Goal: Information Seeking & Learning: Get advice/opinions

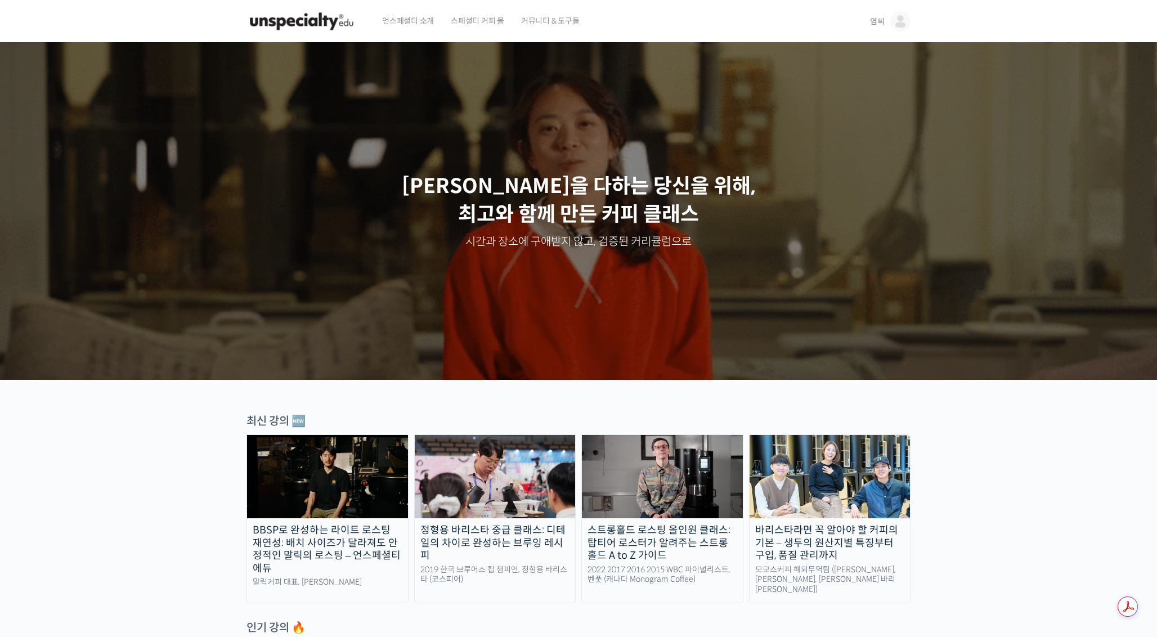
click at [897, 16] on img at bounding box center [900, 21] width 20 height 20
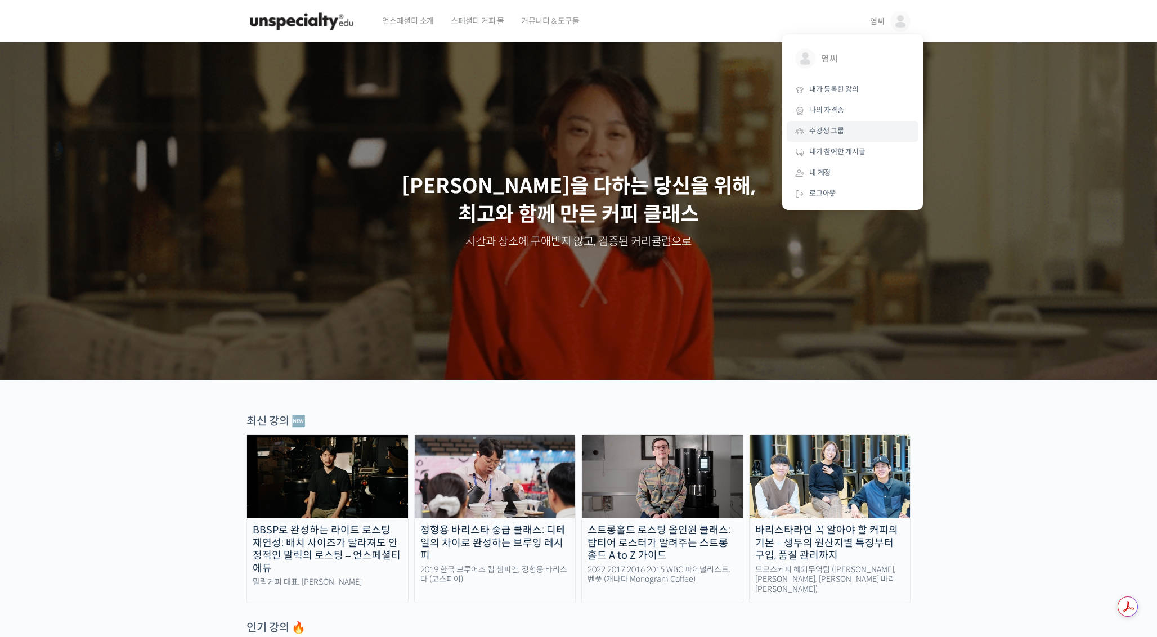
click at [840, 126] on span "수강생 그룹" at bounding box center [826, 131] width 35 height 10
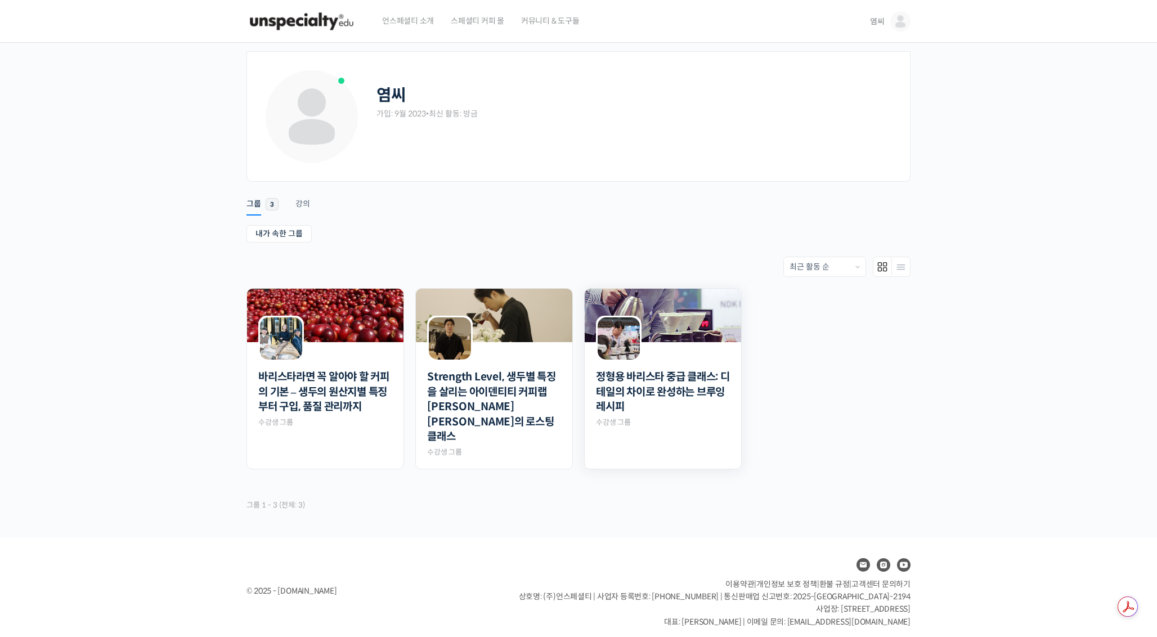
click at [669, 345] on div at bounding box center [663, 351] width 156 height 19
click at [619, 338] on img at bounding box center [619, 338] width 42 height 42
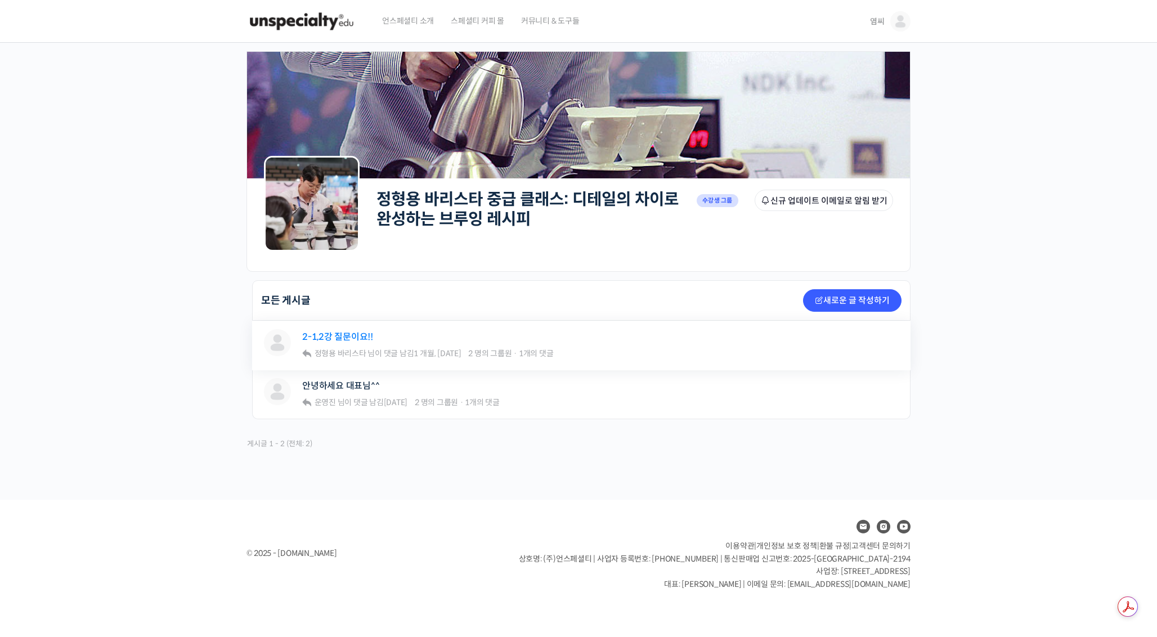
click at [341, 339] on link "2-1,2강 질문이요!!" at bounding box center [337, 336] width 71 height 11
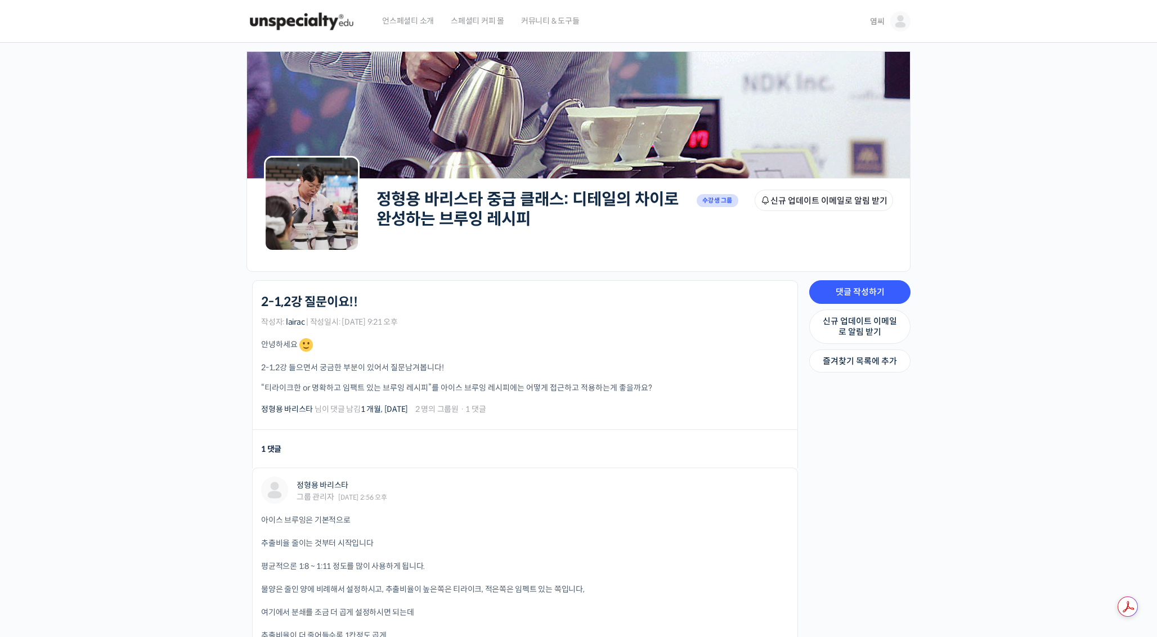
click at [882, 17] on span "염씨" at bounding box center [877, 21] width 15 height 10
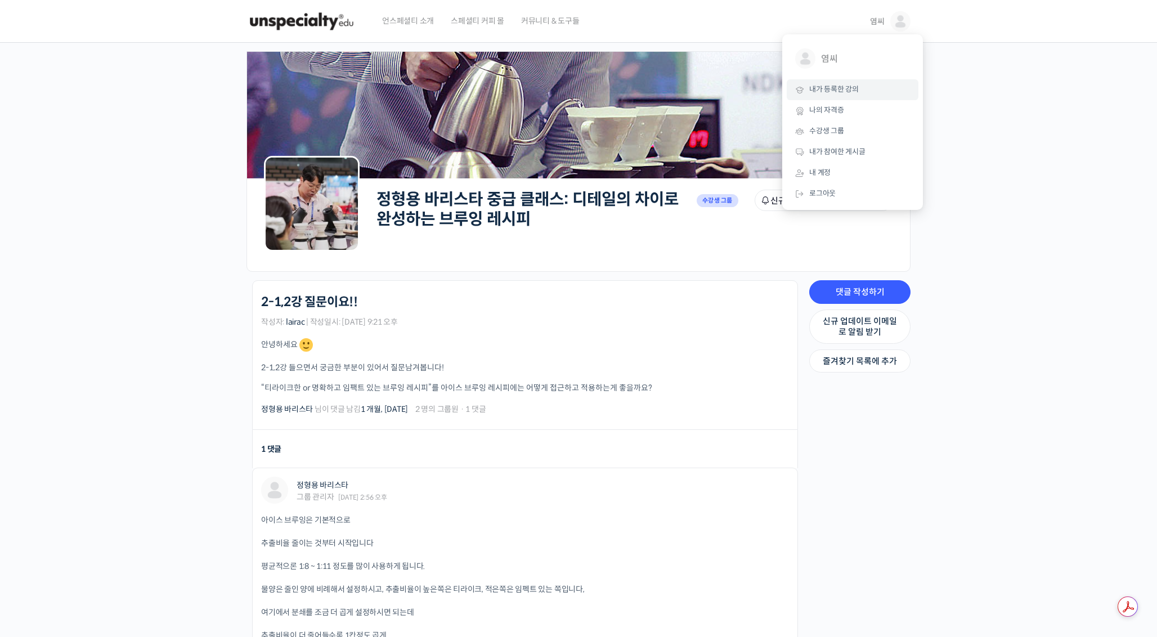
click at [841, 80] on link "내가 등록한 강의" at bounding box center [853, 89] width 132 height 21
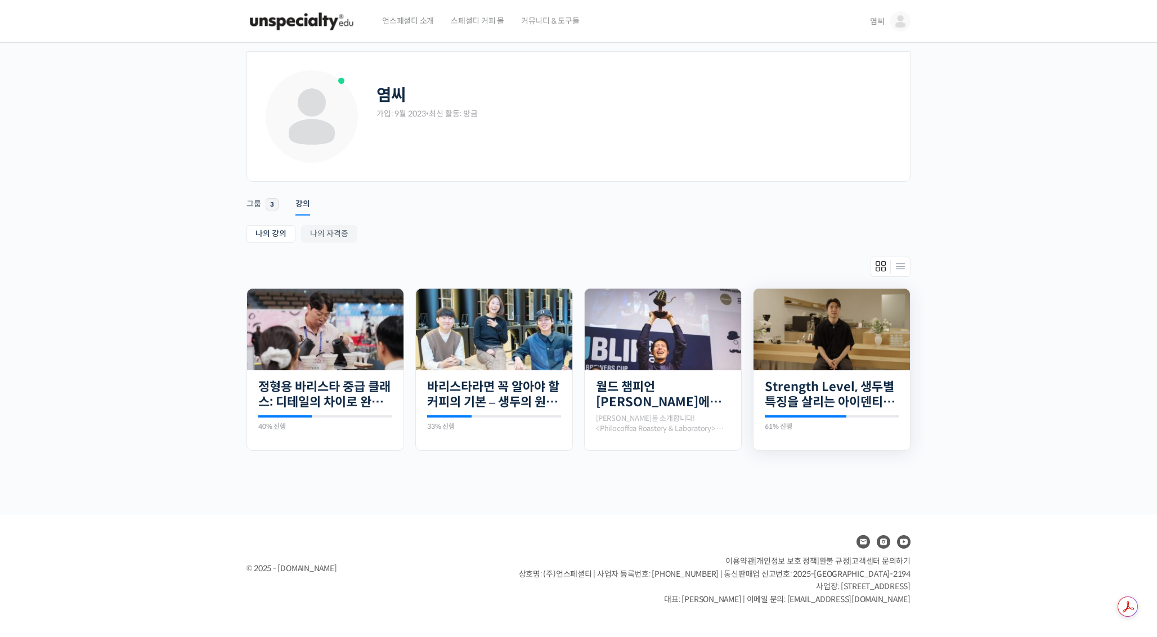
click at [827, 375] on div "21개의 수업 Strength Level, 생두별 특징을 살리는 아이덴티티 커피랩 윤원균 대표의 로스팅 클래스 61% 진행 최근 활동: 202…" at bounding box center [832, 405] width 156 height 71
click at [826, 388] on link "Strength Level, 생두별 특징을 살리는 아이덴티티 커피랩 [PERSON_NAME] [PERSON_NAME]의 로스팅 클래스" at bounding box center [832, 394] width 134 height 31
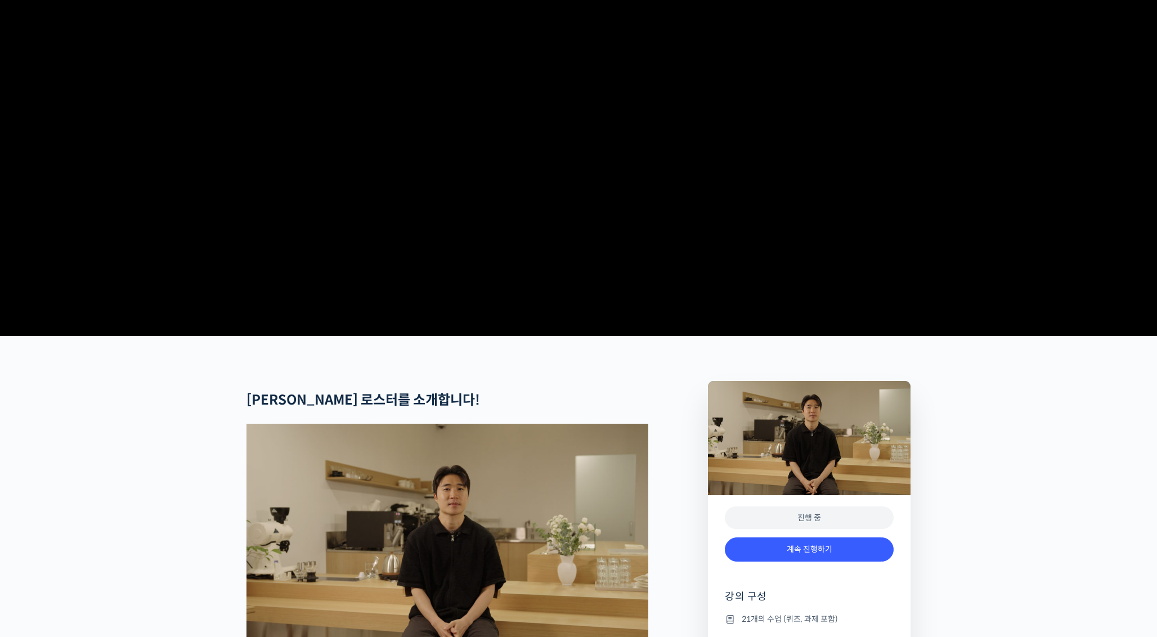
scroll to position [107, 0]
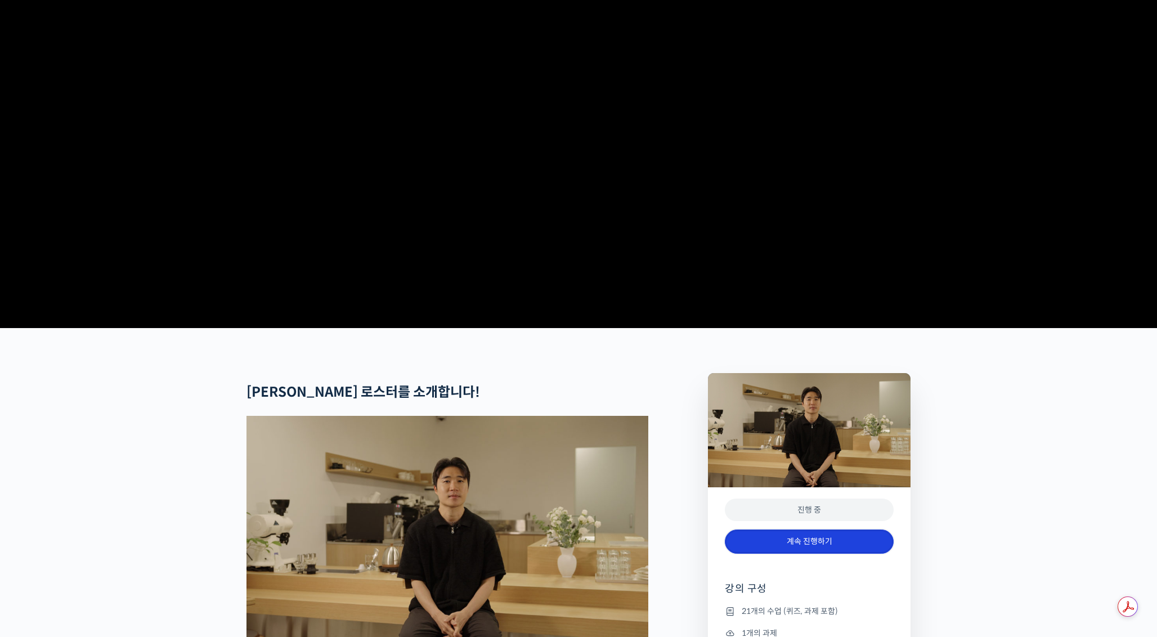
click at [818, 554] on link "계속 진행하기" at bounding box center [809, 542] width 169 height 24
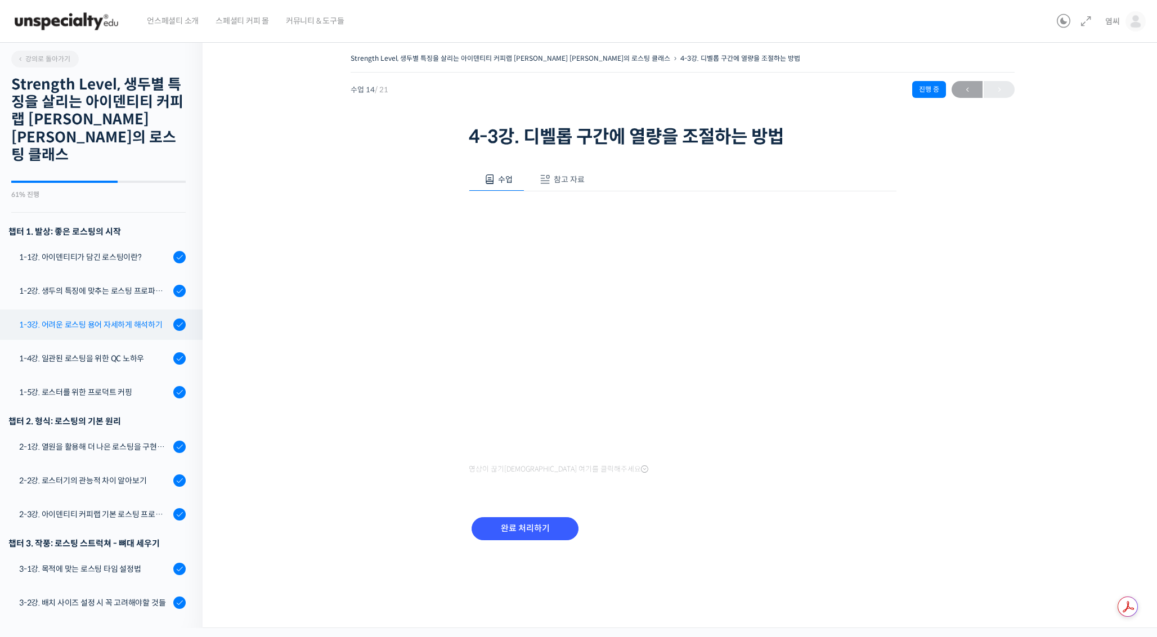
click at [78, 319] on div "1-3강. 어려운 로스팅 용어 자세하게 해석하기" at bounding box center [94, 325] width 151 height 12
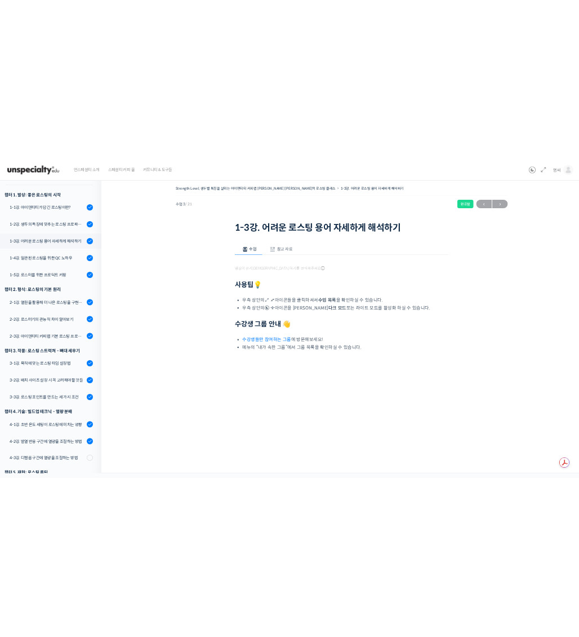
scroll to position [249, 0]
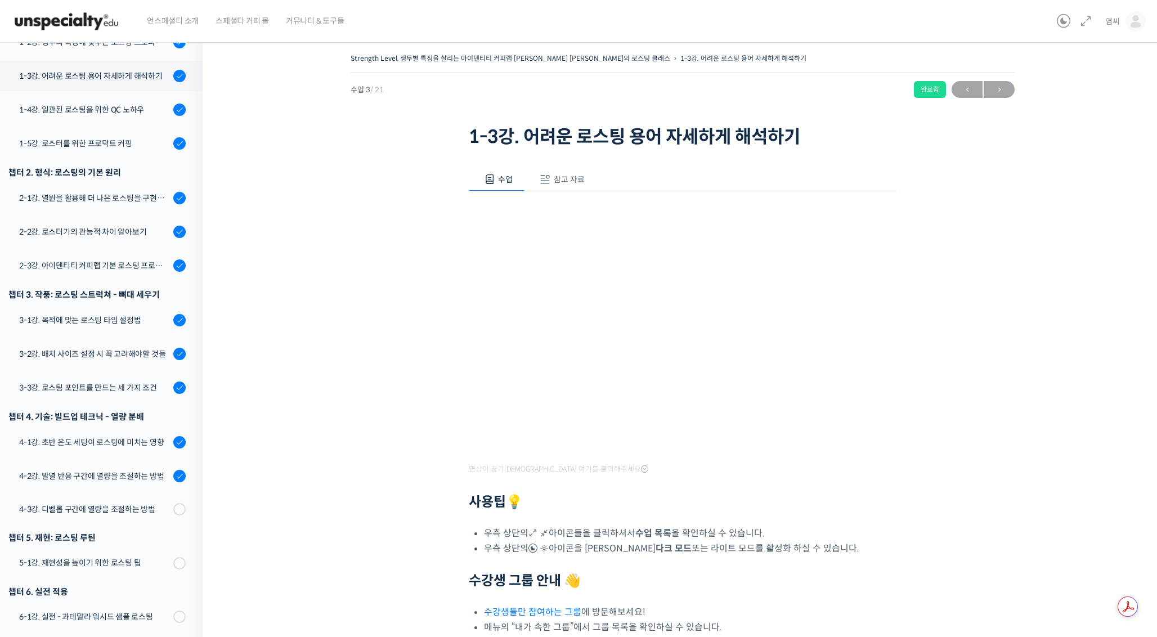
click at [1008, 389] on div "Strength Level, 생두별 특징을 살리는 아이덴티티 커피랩 윤원균 대표의 로스팅 클래스 1-3강. 어려운 로스팅 용어 자세하게 해석하…" at bounding box center [683, 369] width 848 height 636
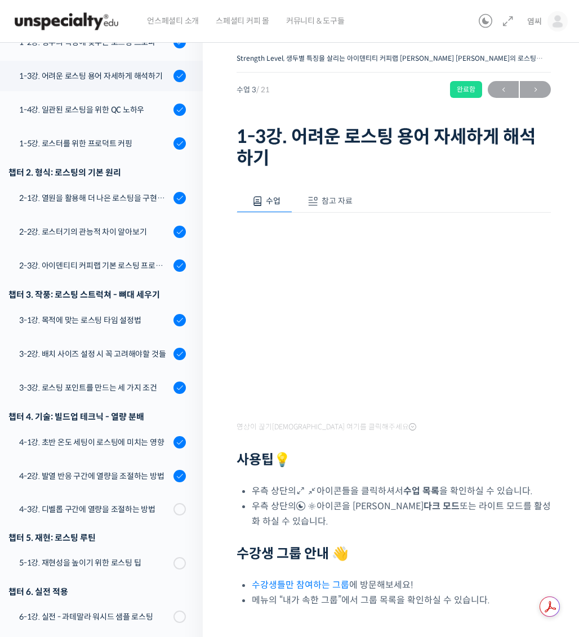
click at [292, 580] on link "수강생들만 참여하는 그룹" at bounding box center [300, 585] width 97 height 12
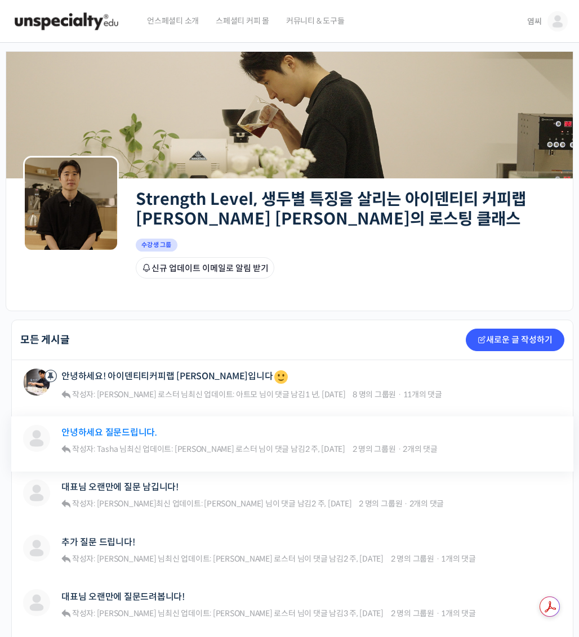
click at [132, 431] on link "안녕하세요 질문드립니다." at bounding box center [109, 432] width 96 height 11
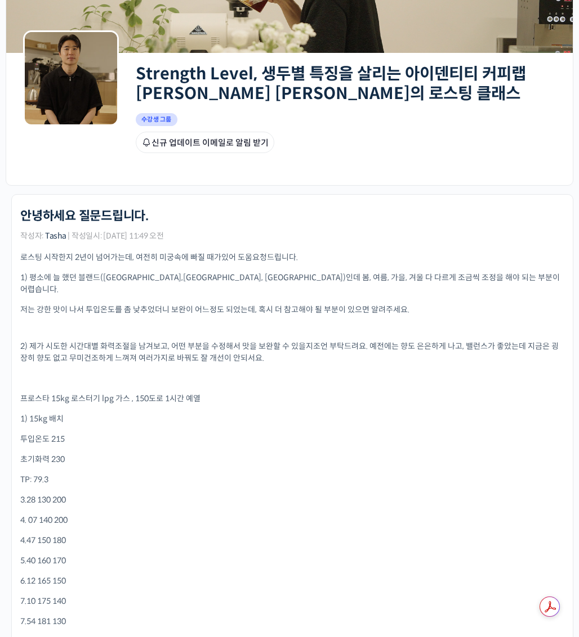
scroll to position [127, 0]
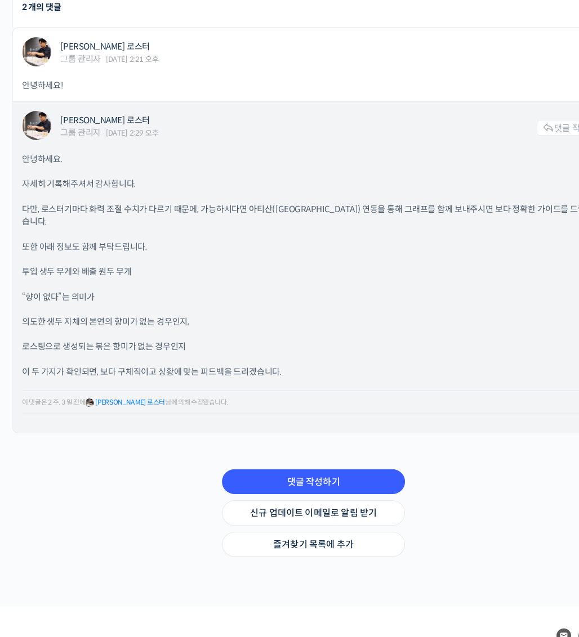
scroll to position [1403, 0]
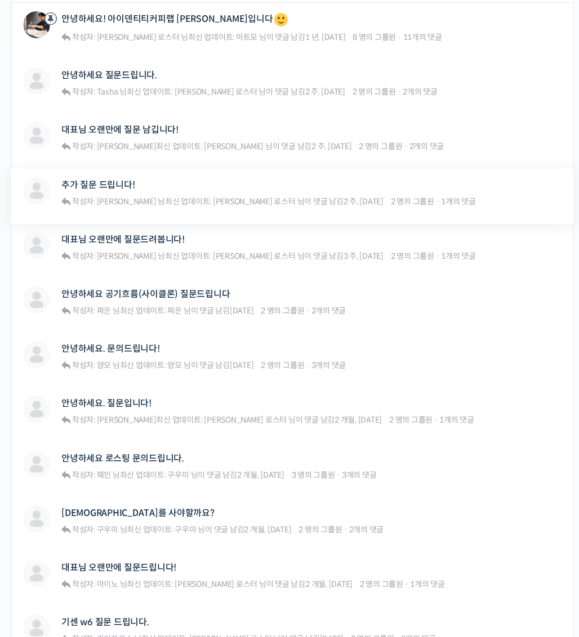
scroll to position [359, 0]
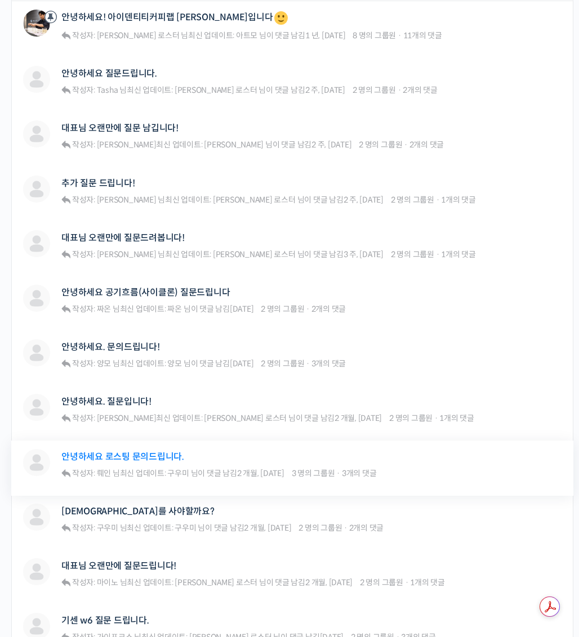
click at [143, 455] on link "안녕하세요 로스팅 문의드립니다." at bounding box center [122, 456] width 123 height 11
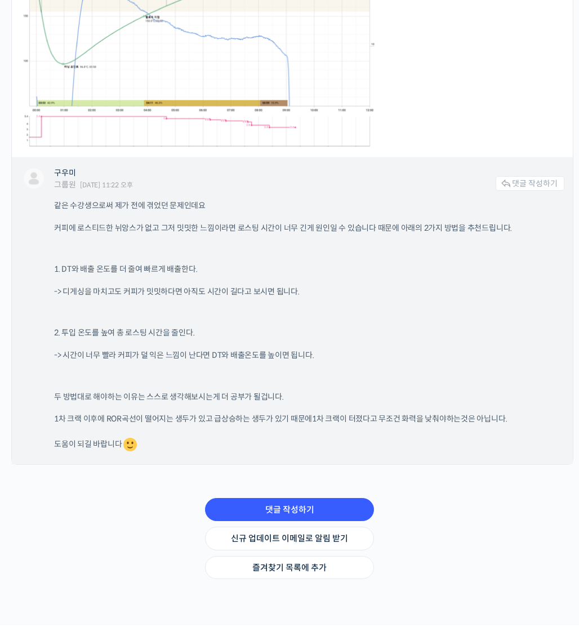
scroll to position [1556, 0]
